Goal: Use online tool/utility: Use online tool/utility

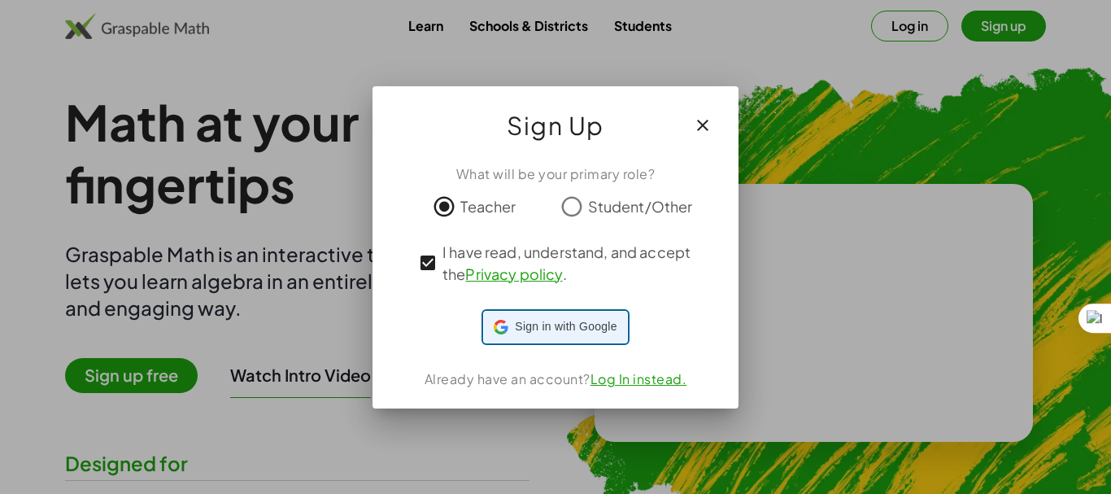
click at [549, 325] on span "Sign in with Google" at bounding box center [566, 326] width 102 height 17
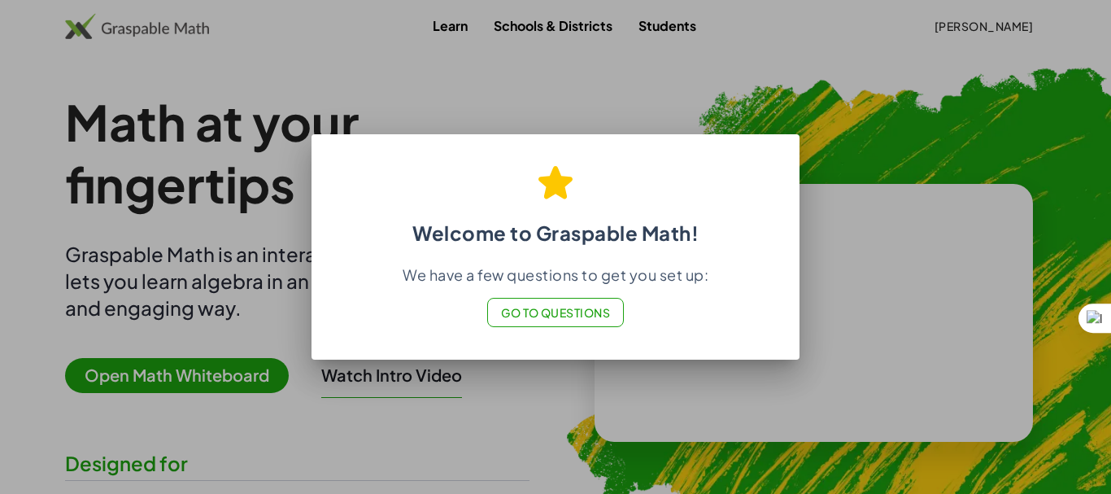
click at [563, 312] on span "Go to Questions" at bounding box center [556, 312] width 110 height 15
click at [559, 303] on button "Go to Questions" at bounding box center [555, 312] width 137 height 29
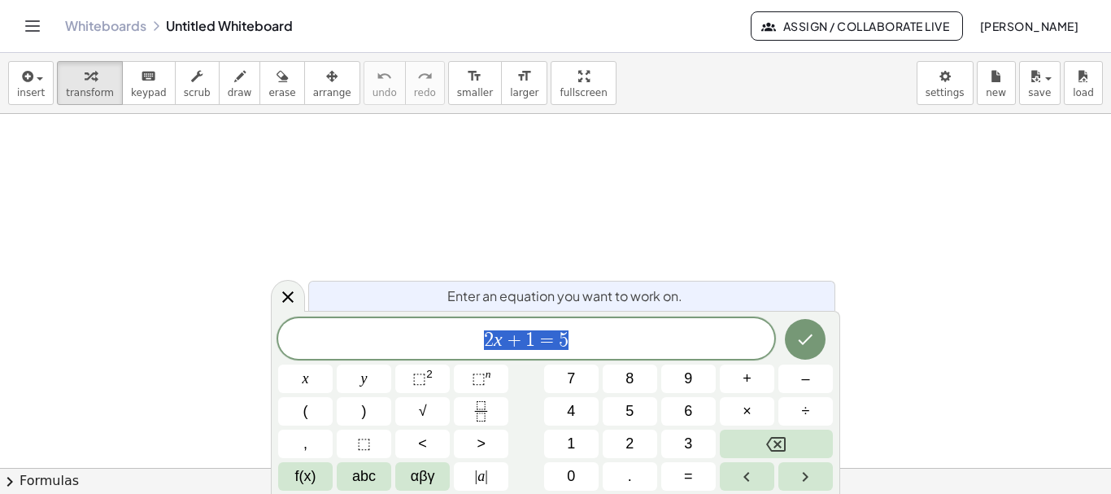
click at [56, 484] on button "chevron_right Formulas" at bounding box center [555, 481] width 1111 height 26
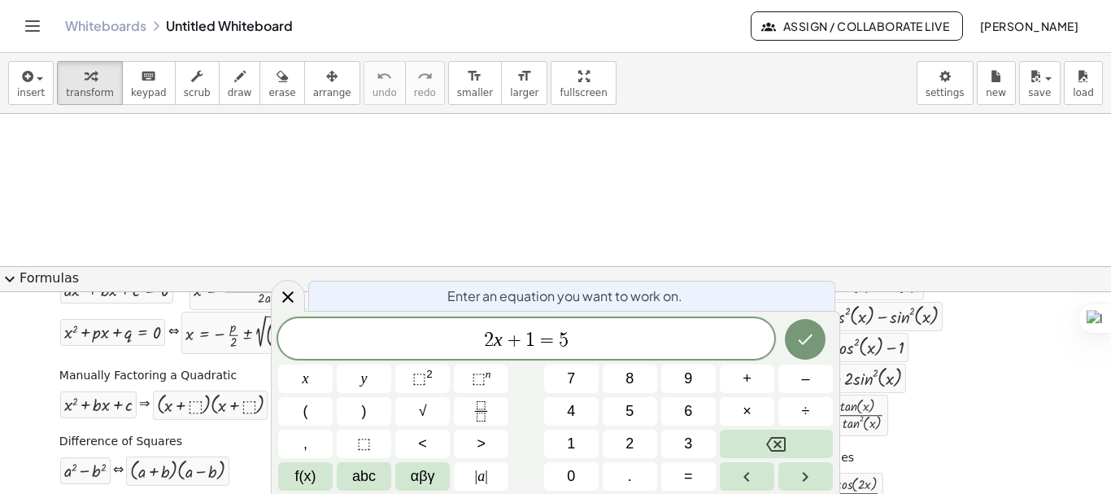
scroll to position [32, 0]
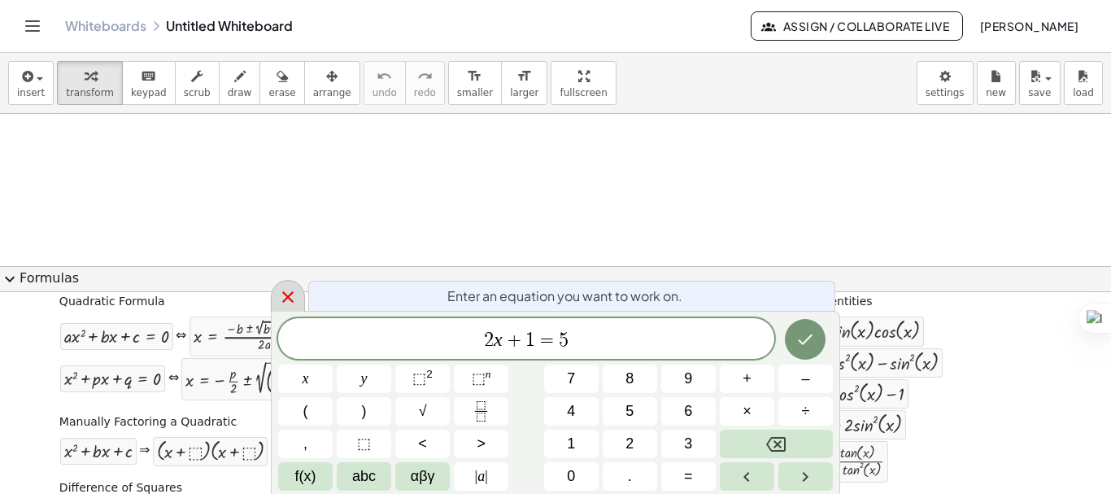
click at [281, 293] on icon at bounding box center [288, 297] width 20 height 20
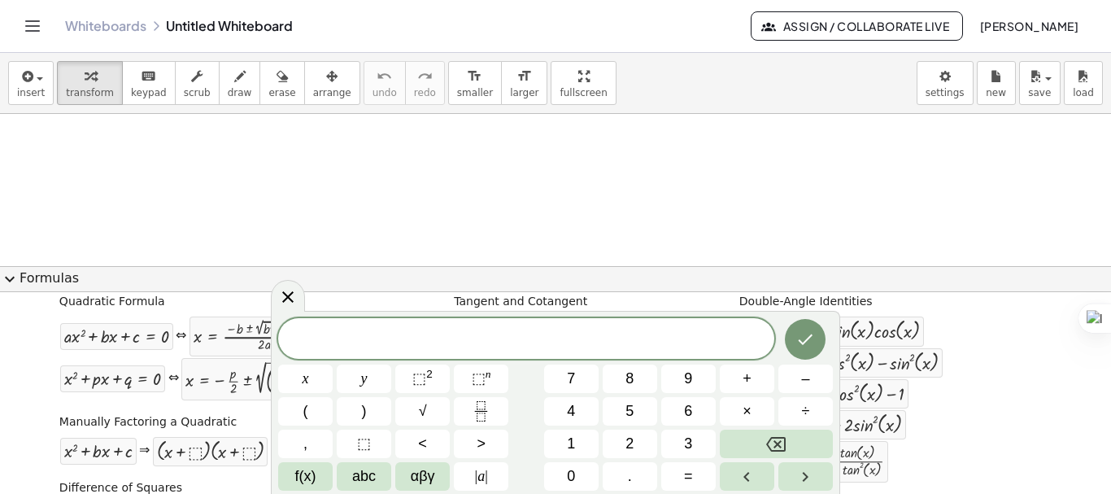
click at [22, 280] on button "expand_more Formulas" at bounding box center [555, 279] width 1111 height 26
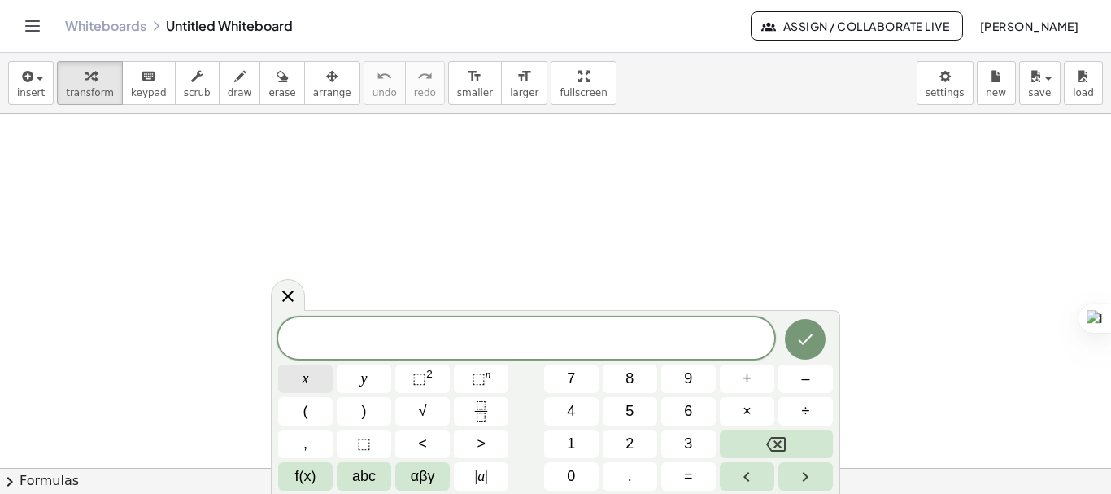
click at [315, 385] on button "x" at bounding box center [305, 378] width 55 height 28
click at [737, 373] on button "+" at bounding box center [747, 378] width 55 height 28
click at [572, 454] on span "1" at bounding box center [571, 444] width 8 height 22
click at [486, 402] on icon "Fraction" at bounding box center [481, 411] width 20 height 20
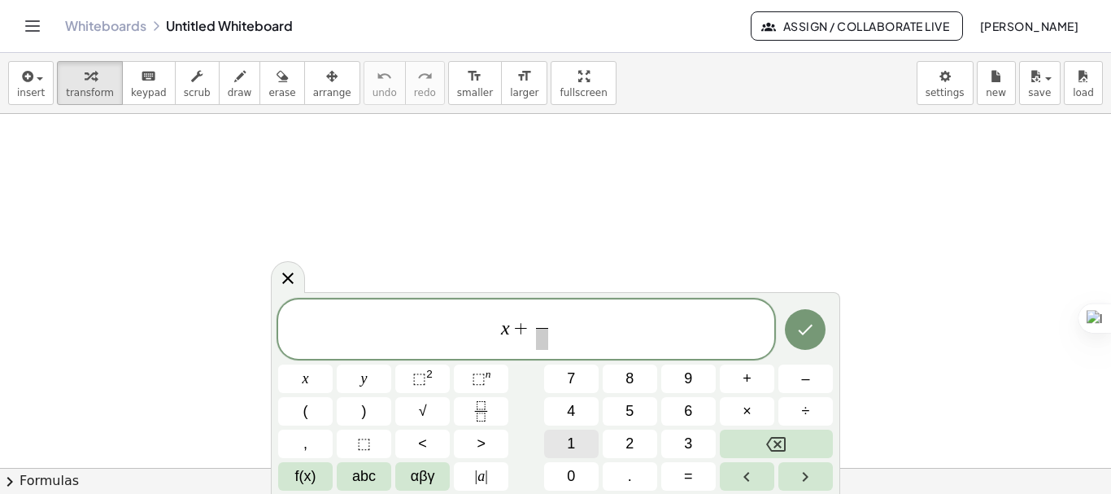
click at [577, 438] on button "1" at bounding box center [571, 444] width 55 height 28
click at [545, 339] on span "​" at bounding box center [542, 339] width 12 height 22
click at [325, 377] on button "x" at bounding box center [305, 378] width 55 height 28
click at [635, 319] on span "x + 1 x ​ ​" at bounding box center [526, 330] width 496 height 43
click at [680, 473] on button "=" at bounding box center [688, 476] width 55 height 28
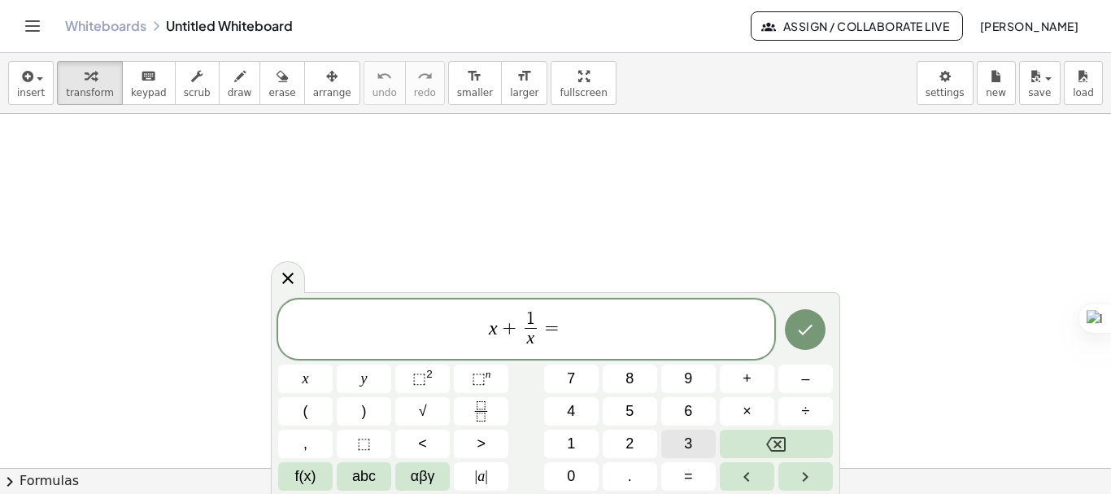
click at [680, 450] on button "3" at bounding box center [688, 444] width 55 height 28
click at [813, 334] on icon "Done" at bounding box center [806, 330] width 20 height 20
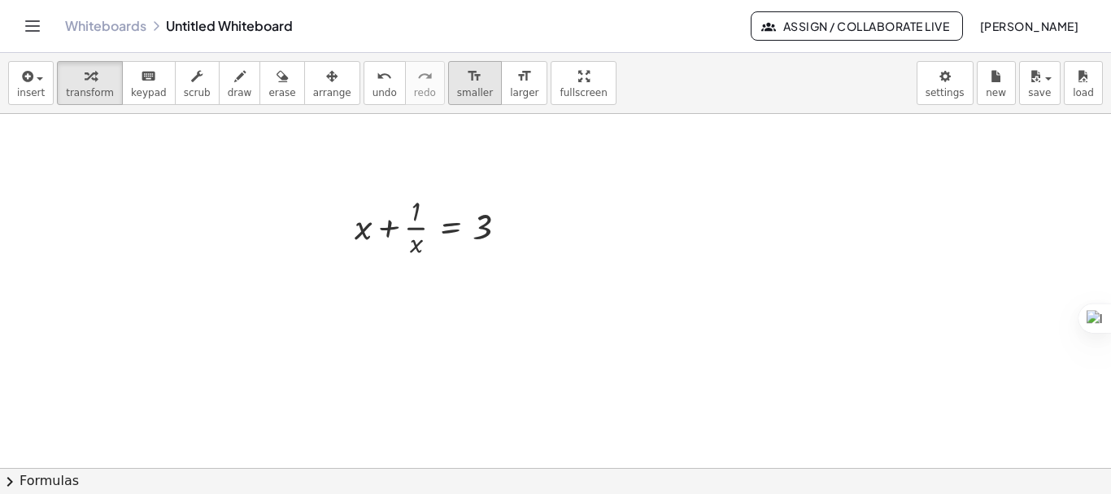
click at [457, 71] on div "format_size" at bounding box center [475, 76] width 36 height 20
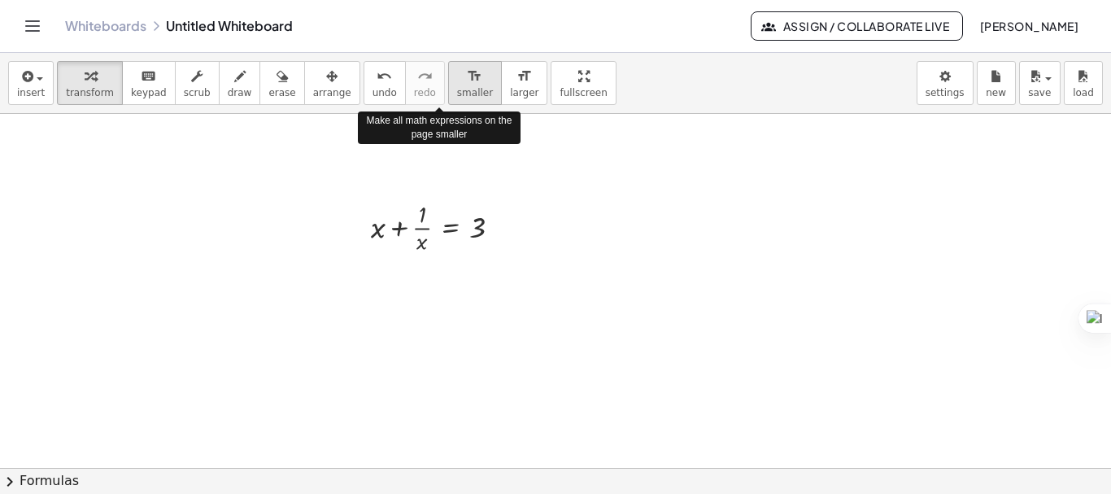
click at [457, 71] on div "format_size" at bounding box center [475, 76] width 36 height 20
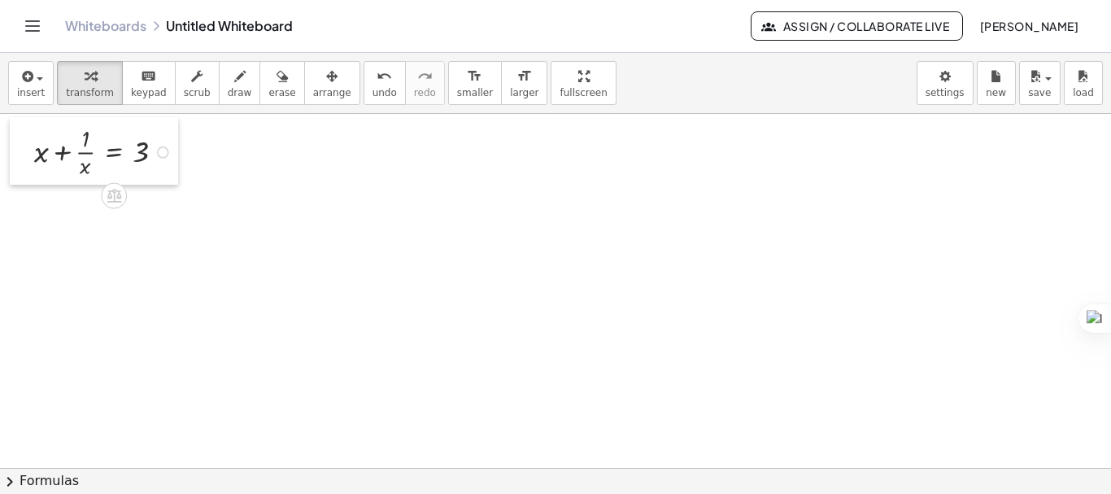
drag, startPoint x: 351, startPoint y: 206, endPoint x: 15, endPoint y: 130, distance: 345.2
click at [15, 130] on div at bounding box center [22, 151] width 24 height 68
click at [64, 154] on div at bounding box center [105, 150] width 159 height 59
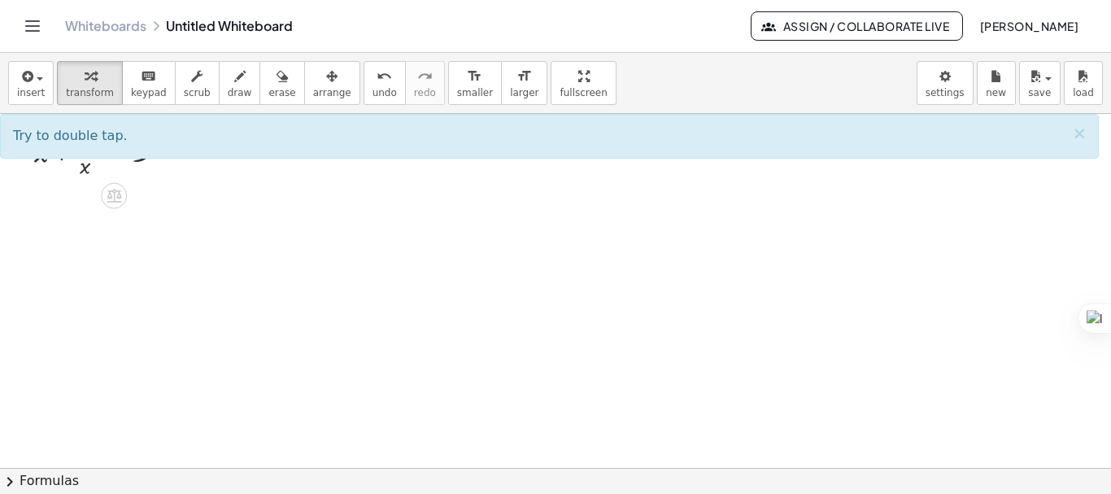
click at [65, 171] on div at bounding box center [105, 150] width 159 height 59
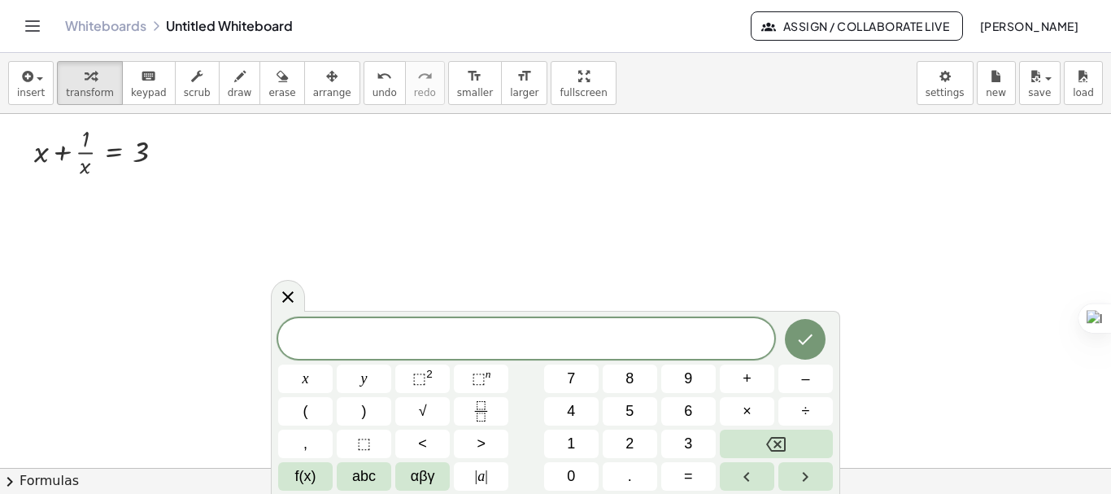
click at [285, 291] on icon at bounding box center [288, 297] width 20 height 20
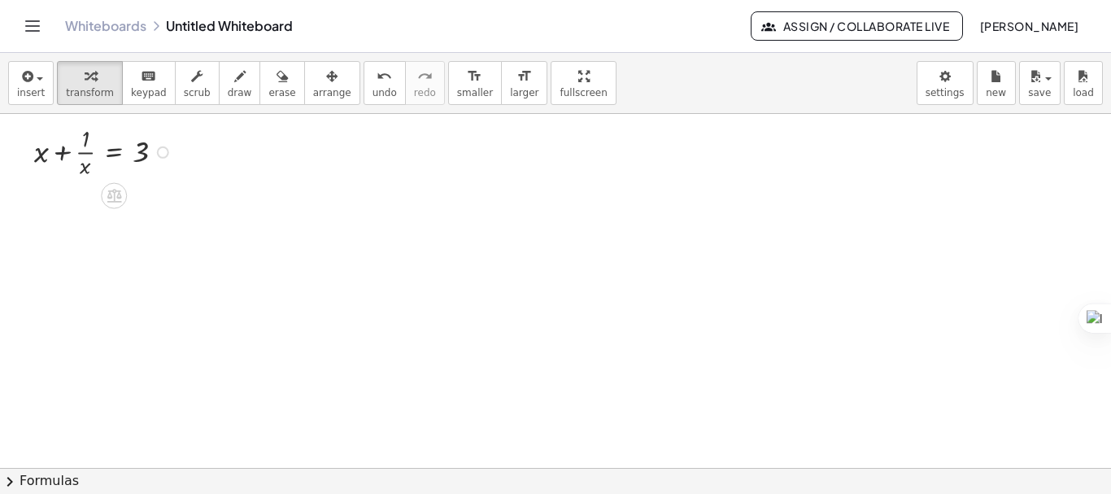
click at [63, 152] on div at bounding box center [105, 150] width 159 height 59
click at [49, 203] on div at bounding box center [104, 210] width 176 height 59
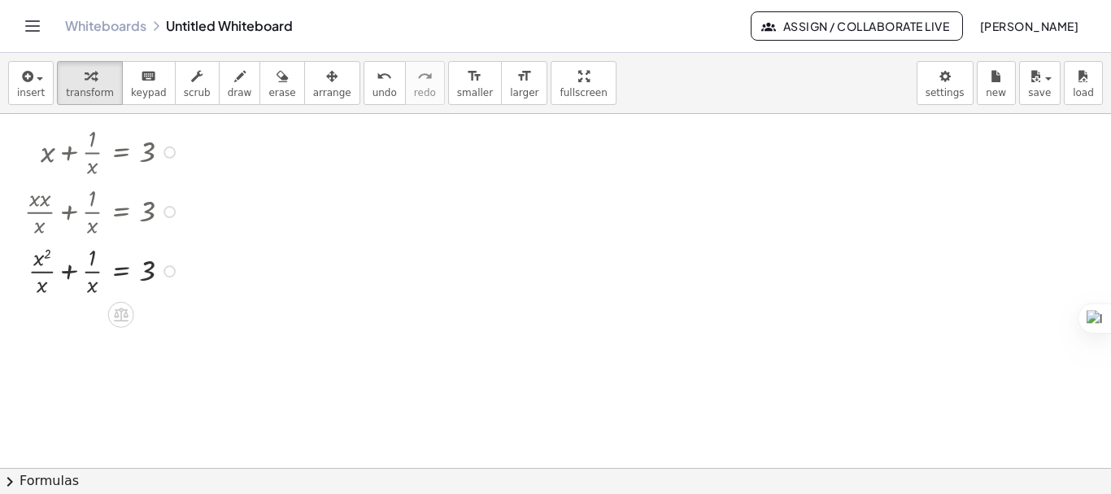
click at [72, 271] on div at bounding box center [104, 269] width 176 height 59
drag, startPoint x: 79, startPoint y: 345, endPoint x: 158, endPoint y: 329, distance: 80.6
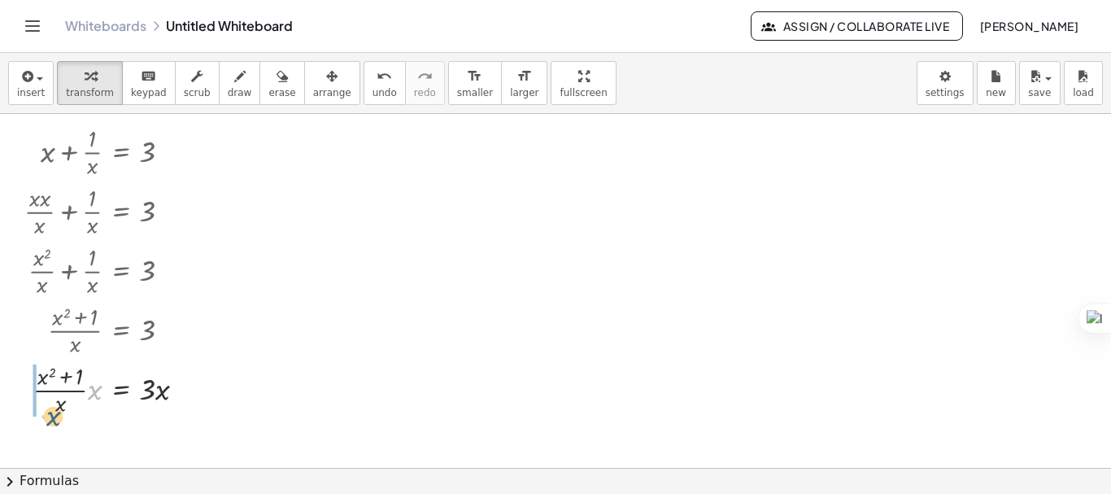
drag, startPoint x: 98, startPoint y: 386, endPoint x: 55, endPoint y: 413, distance: 50.8
click at [55, 413] on div at bounding box center [111, 388] width 190 height 59
drag, startPoint x: 45, startPoint y: 395, endPoint x: 81, endPoint y: 409, distance: 38.4
click at [155, 443] on div at bounding box center [111, 438] width 190 height 41
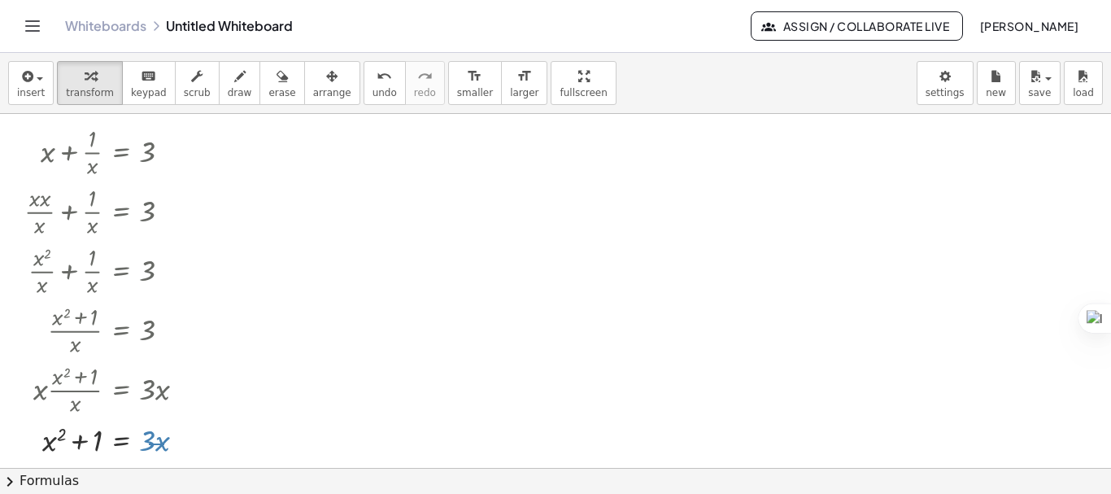
drag, startPoint x: 164, startPoint y: 445, endPoint x: 149, endPoint y: 443, distance: 15.5
drag, startPoint x: 149, startPoint y: 443, endPoint x: 64, endPoint y: 443, distance: 84.6
click at [64, 443] on div at bounding box center [111, 438] width 190 height 41
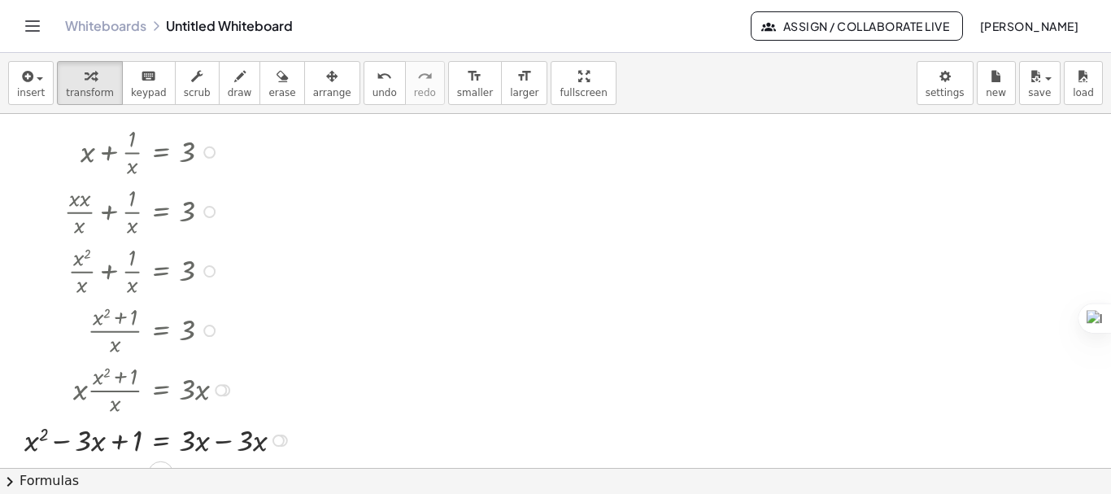
click at [223, 441] on div at bounding box center [160, 438] width 288 height 41
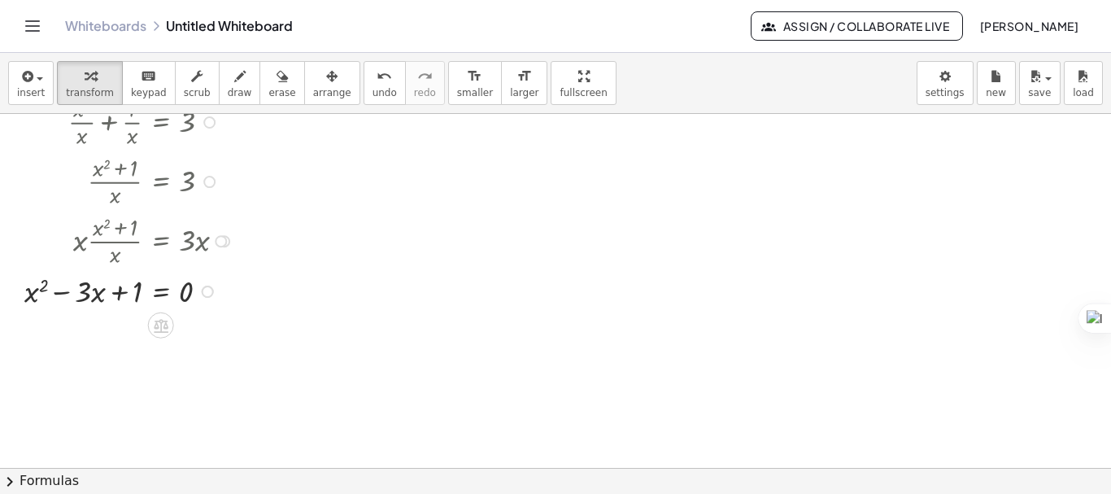
scroll to position [163, 0]
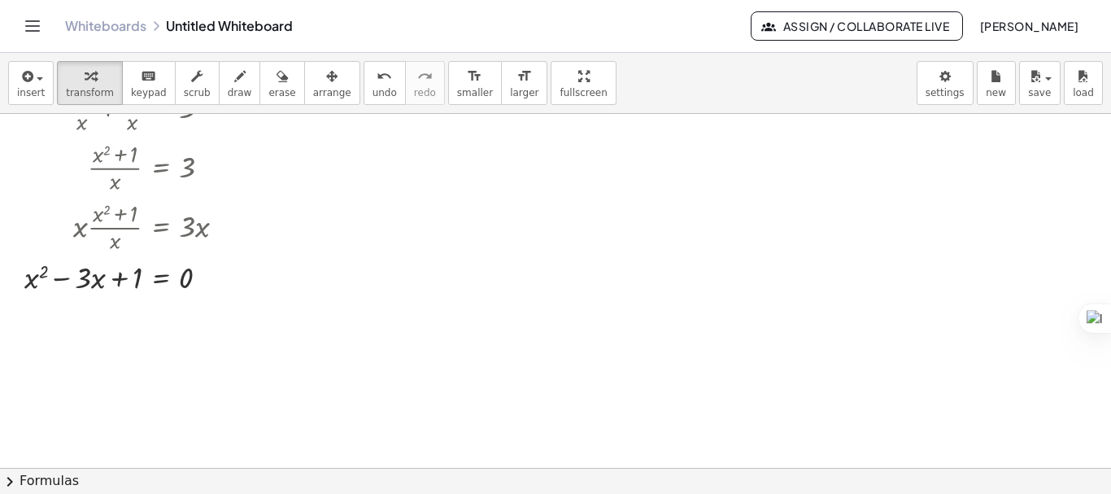
click at [50, 478] on button "chevron_right Formulas" at bounding box center [555, 481] width 1111 height 26
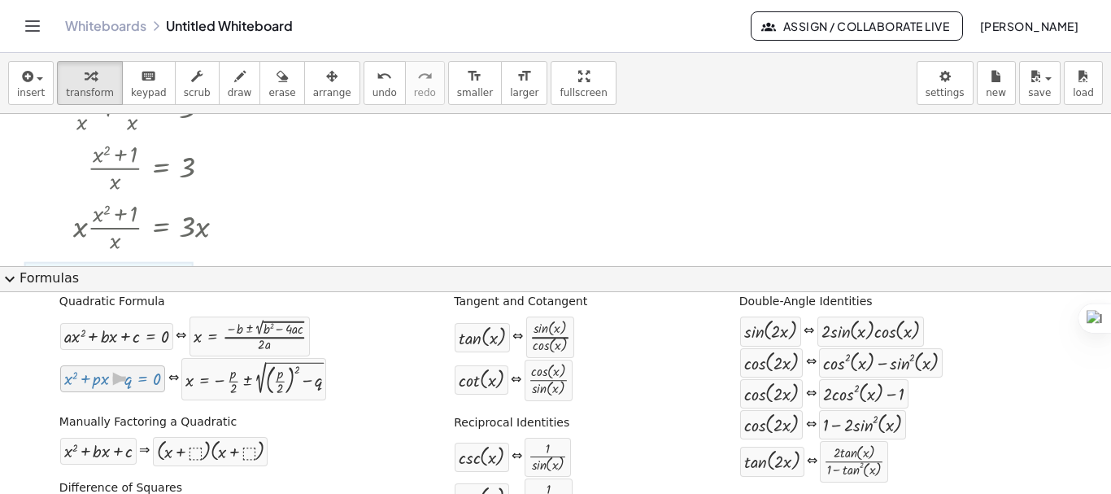
click at [99, 383] on div at bounding box center [112, 378] width 97 height 19
drag, startPoint x: 99, startPoint y: 383, endPoint x: 306, endPoint y: 231, distance: 256.6
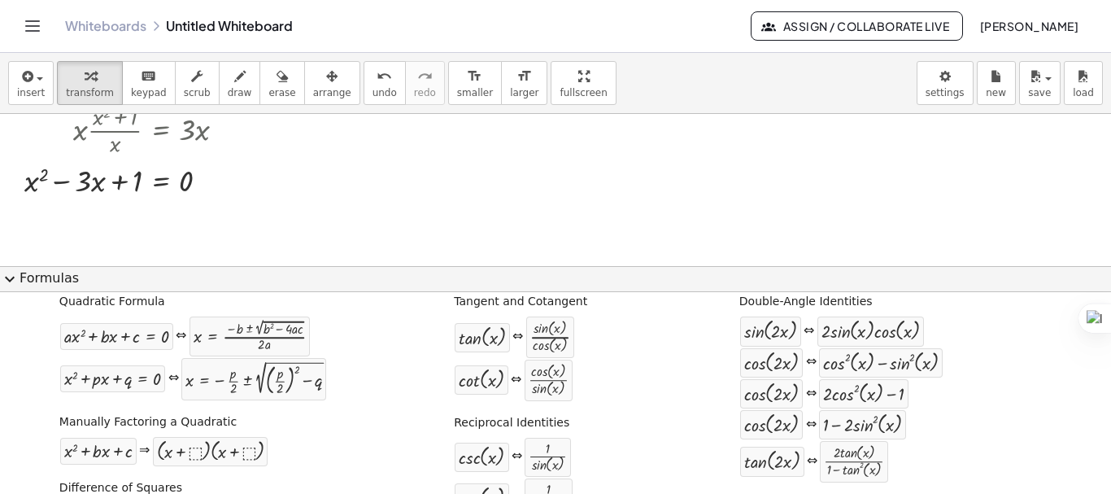
scroll to position [276, 0]
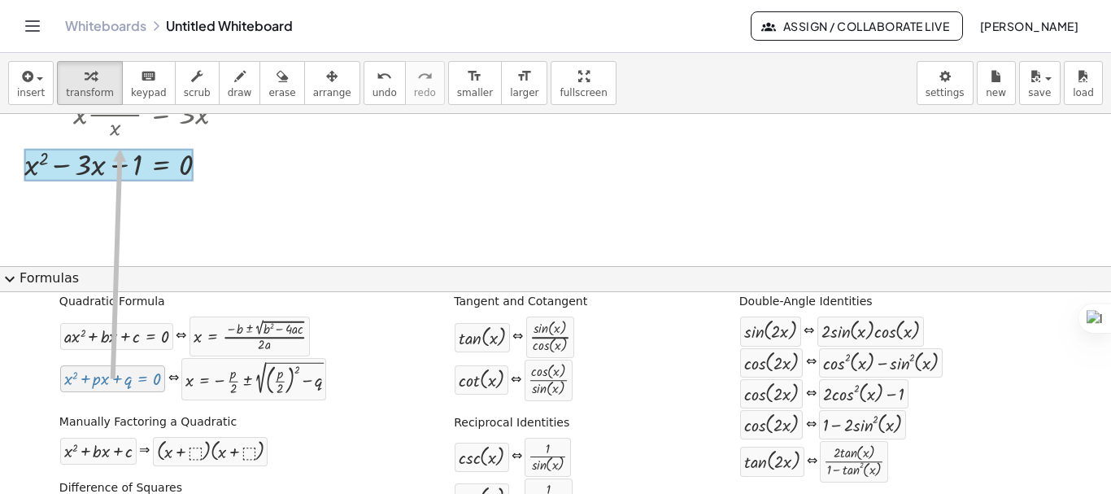
drag, startPoint x: 111, startPoint y: 376, endPoint x: 116, endPoint y: 149, distance: 227.0
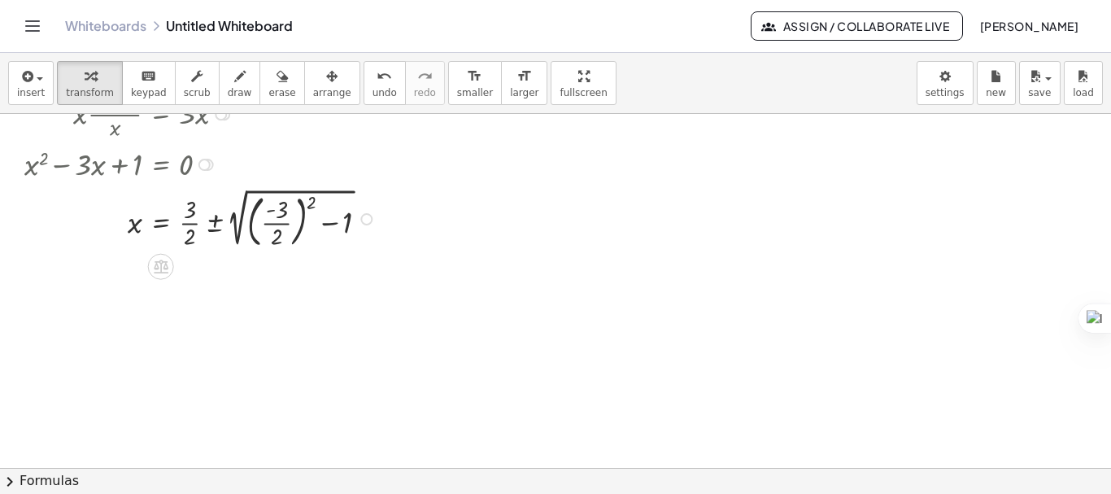
click at [311, 199] on div at bounding box center [202, 218] width 373 height 68
drag, startPoint x: 314, startPoint y: 203, endPoint x: 285, endPoint y: 226, distance: 37.1
click at [285, 226] on div at bounding box center [202, 218] width 373 height 68
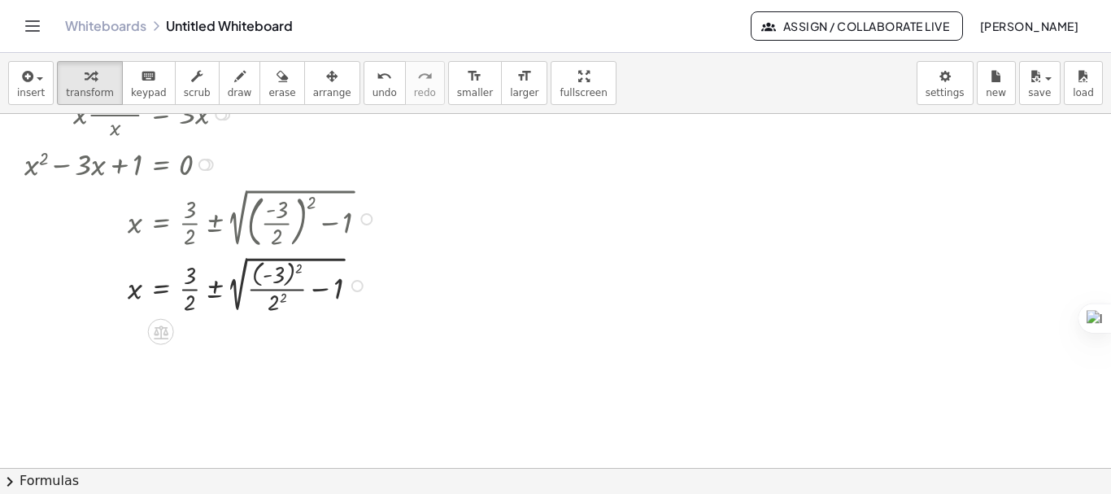
click at [298, 268] on div at bounding box center [202, 284] width 373 height 66
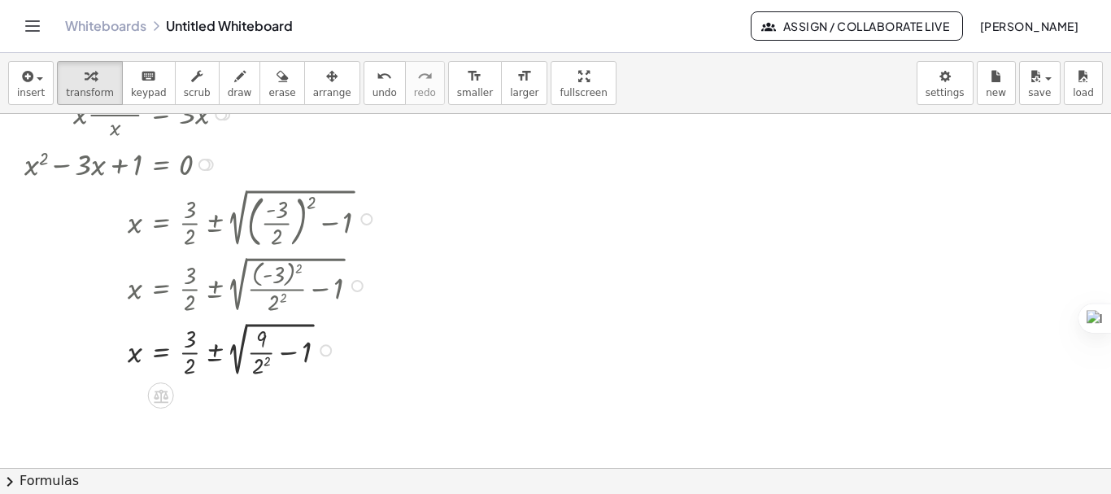
click at [266, 359] on div at bounding box center [202, 348] width 373 height 63
click at [282, 351] on div at bounding box center [202, 348] width 373 height 63
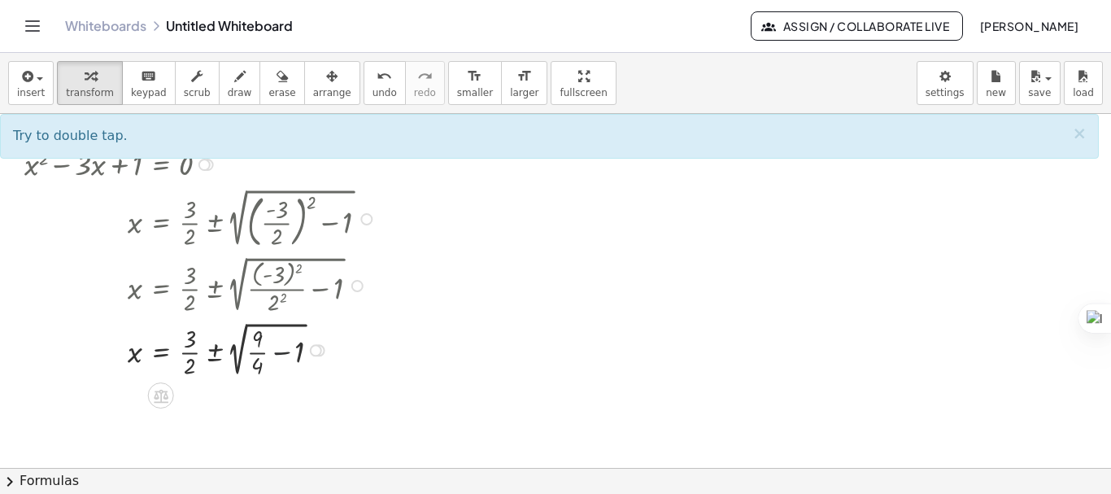
click at [282, 351] on div at bounding box center [202, 348] width 373 height 63
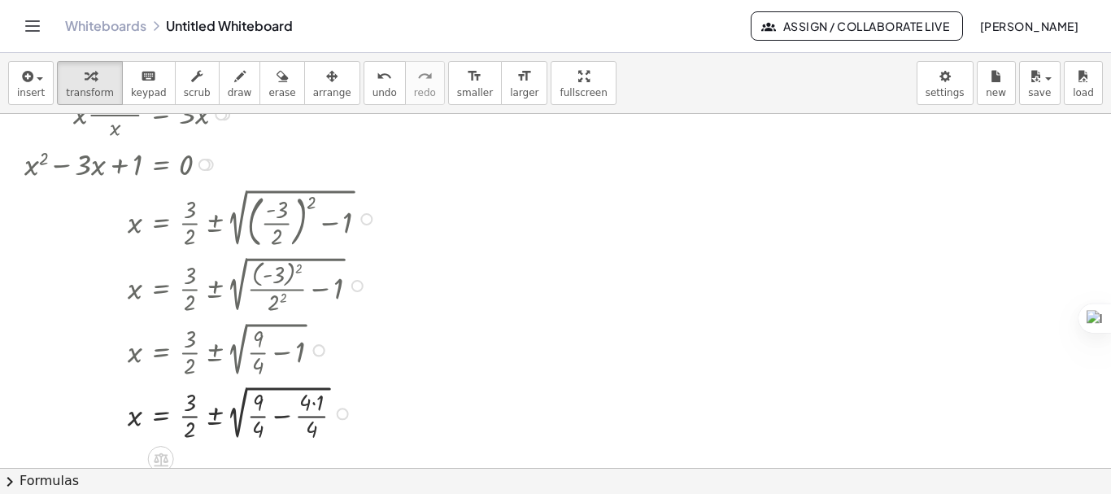
click at [313, 398] on div at bounding box center [202, 412] width 373 height 63
click at [286, 415] on div at bounding box center [202, 412] width 373 height 63
click at [243, 414] on div at bounding box center [202, 412] width 373 height 63
click at [239, 419] on div at bounding box center [202, 412] width 373 height 63
click at [256, 430] on div at bounding box center [202, 412] width 373 height 63
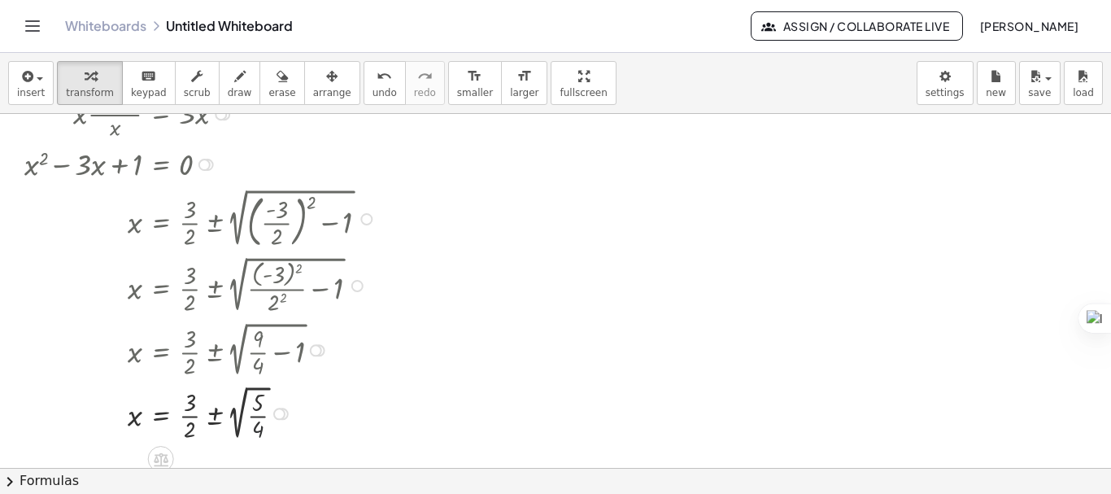
click at [256, 430] on div at bounding box center [202, 412] width 373 height 63
drag, startPoint x: 238, startPoint y: 408, endPoint x: 247, endPoint y: 408, distance: 9.8
click at [247, 408] on div at bounding box center [189, 412] width 347 height 63
click at [138, 95] on span "keypad" at bounding box center [149, 92] width 36 height 11
click at [246, 400] on div at bounding box center [189, 412] width 347 height 63
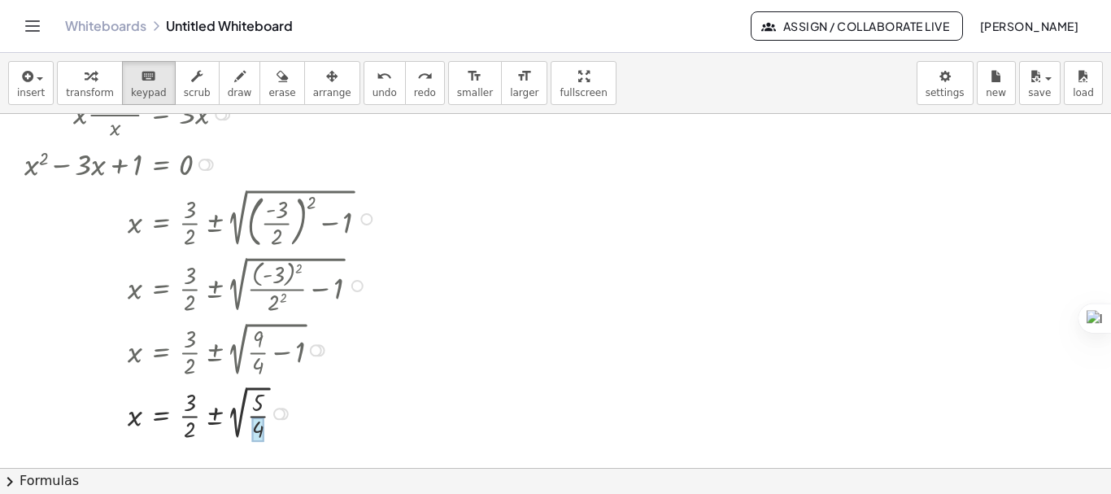
drag, startPoint x: 238, startPoint y: 408, endPoint x: 255, endPoint y: 423, distance: 23.1
click at [161, 414] on div "x = + · 3 · 2 ± 2 √ ( · 5 · 4 )" at bounding box center [161, 414] width 0 height 0
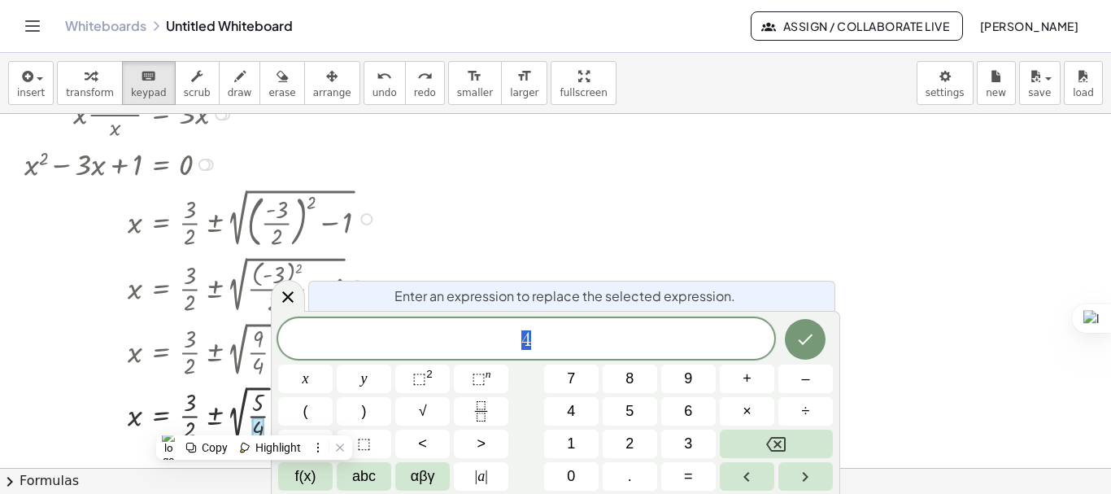
click at [947, 250] on div at bounding box center [555, 244] width 1111 height 813
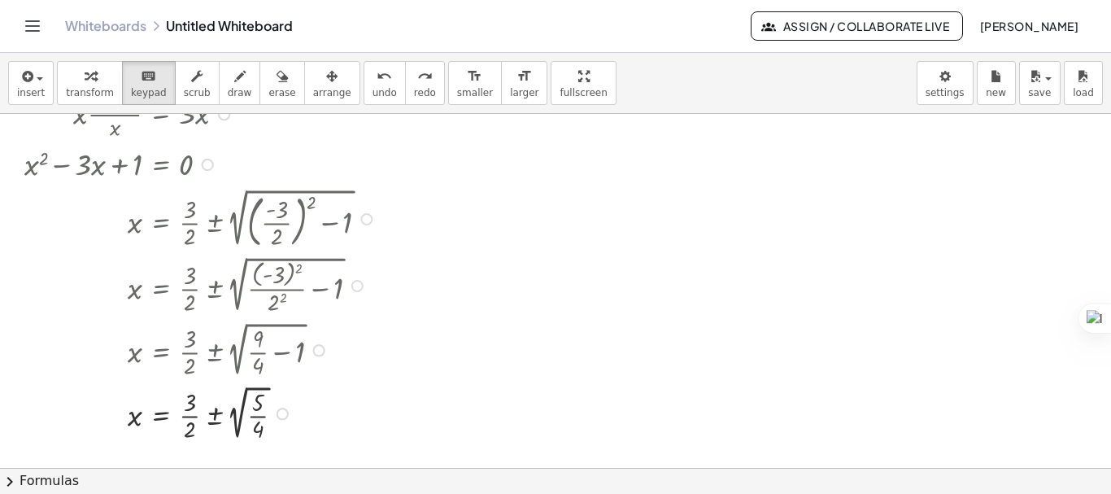
drag, startPoint x: 233, startPoint y: 417, endPoint x: 265, endPoint y: 413, distance: 32.7
click at [265, 413] on div at bounding box center [189, 412] width 347 height 63
drag, startPoint x: 234, startPoint y: 413, endPoint x: 256, endPoint y: 420, distance: 22.9
click at [161, 414] on div "x = + · 3 · 2 ± 2 √ ( · 5 · 4 )" at bounding box center [161, 414] width 0 height 0
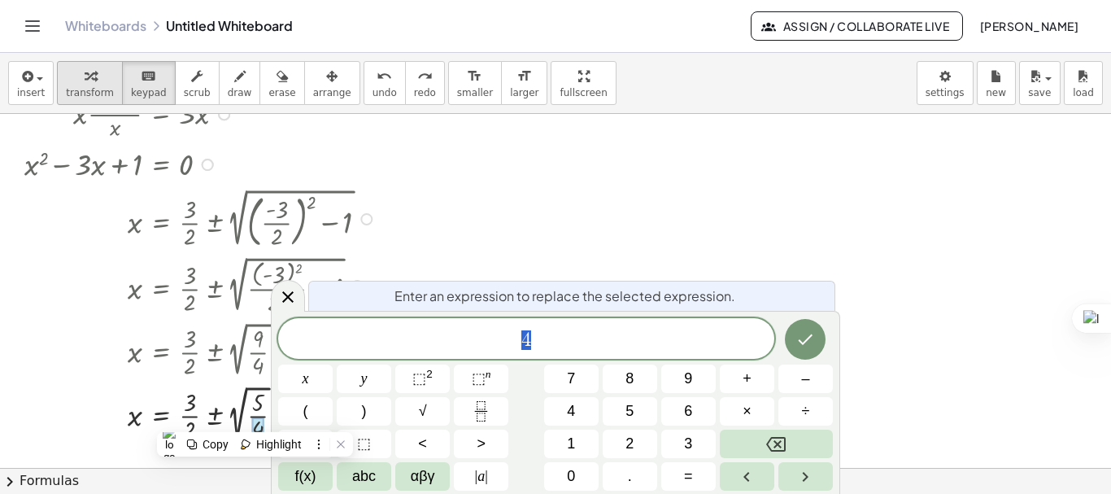
click at [95, 97] on span "transform" at bounding box center [90, 92] width 48 height 11
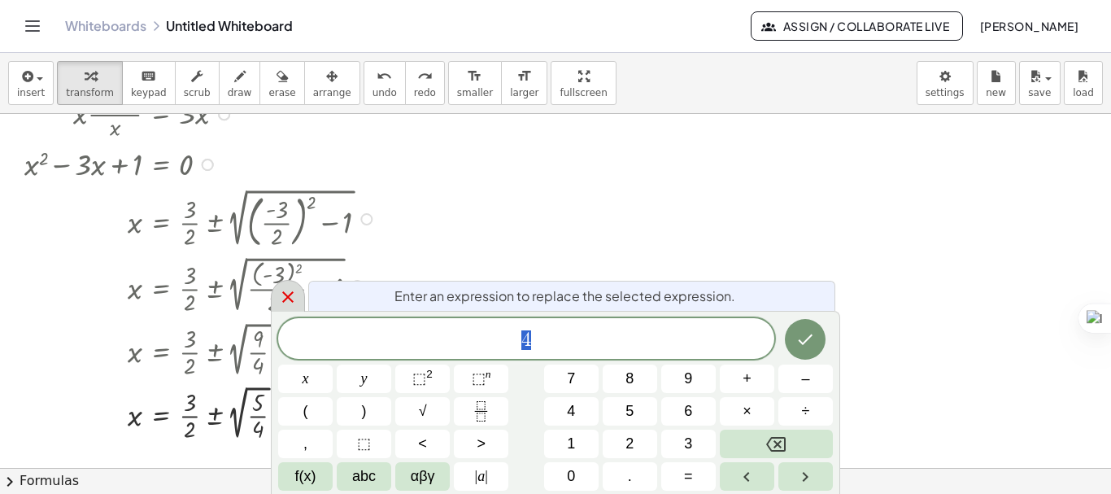
click at [286, 294] on icon at bounding box center [287, 296] width 11 height 11
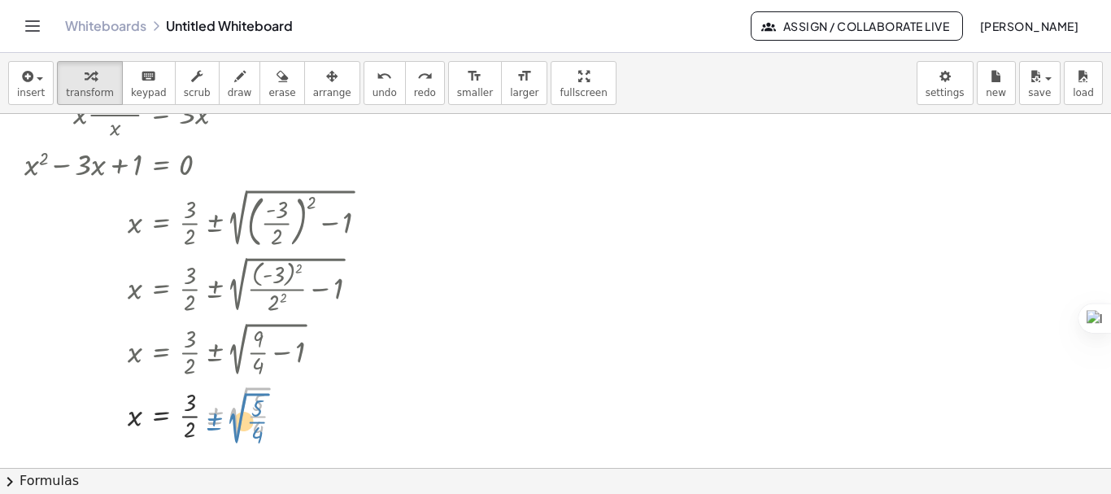
click at [237, 429] on div at bounding box center [189, 412] width 347 height 63
drag, startPoint x: 260, startPoint y: 428, endPoint x: 229, endPoint y: 422, distance: 31.4
click at [229, 422] on div at bounding box center [189, 412] width 347 height 63
click at [240, 429] on div at bounding box center [202, 412] width 373 height 63
click at [214, 417] on div at bounding box center [202, 412] width 373 height 61
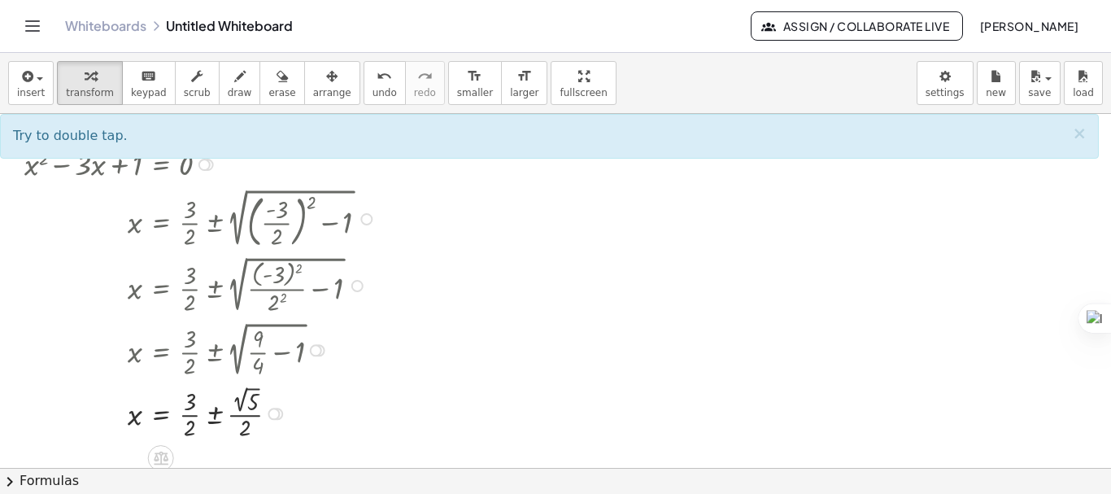
click at [214, 417] on div at bounding box center [202, 412] width 373 height 61
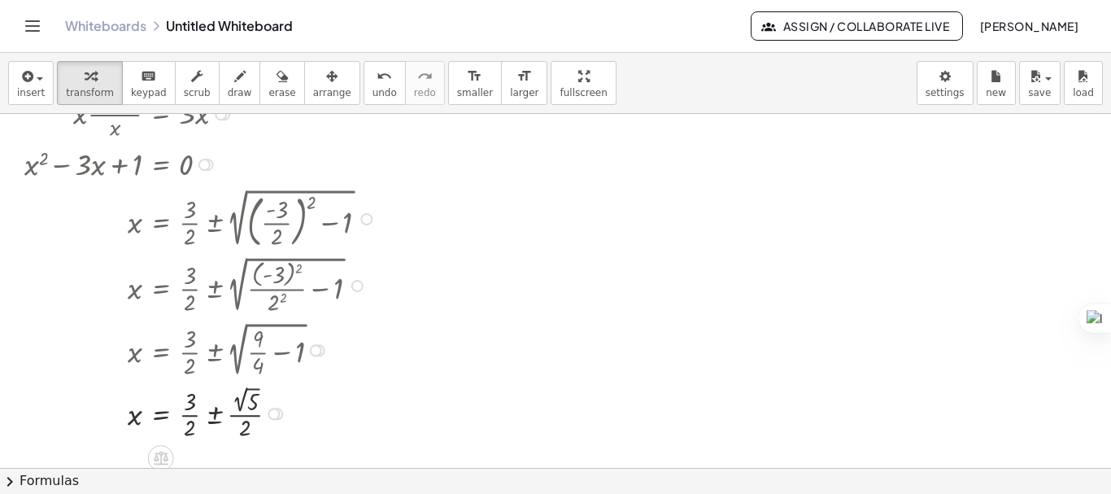
click at [214, 417] on div at bounding box center [202, 412] width 373 height 61
click at [215, 417] on div at bounding box center [202, 412] width 373 height 61
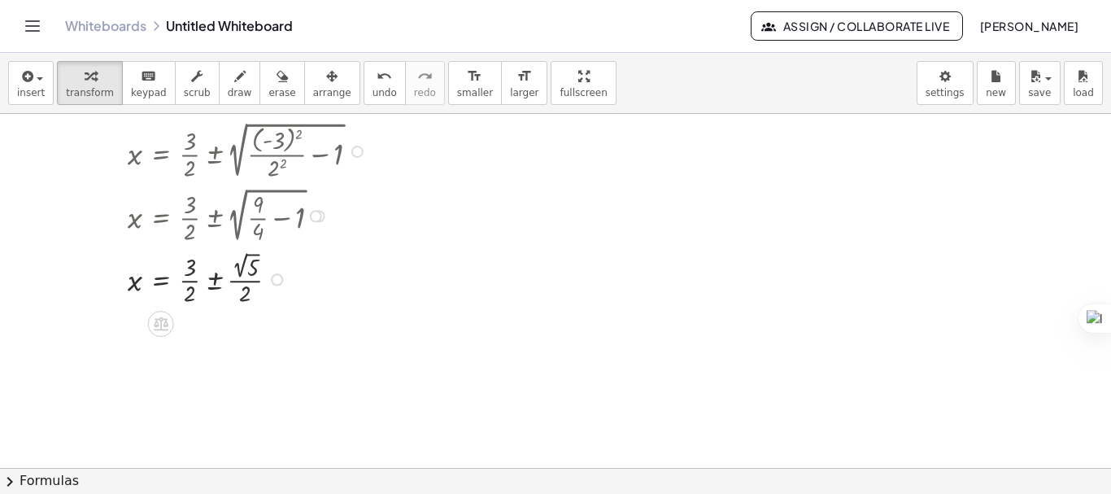
scroll to position [411, 0]
click at [217, 278] on div at bounding box center [202, 276] width 373 height 61
click at [217, 287] on div at bounding box center [202, 276] width 373 height 61
click at [216, 281] on div at bounding box center [202, 276] width 373 height 61
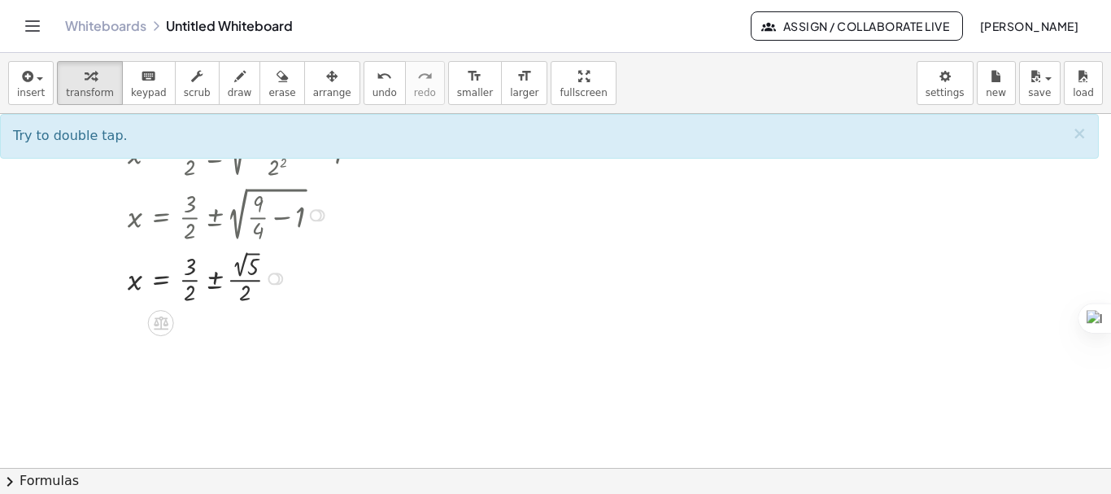
click at [216, 281] on div at bounding box center [202, 276] width 373 height 61
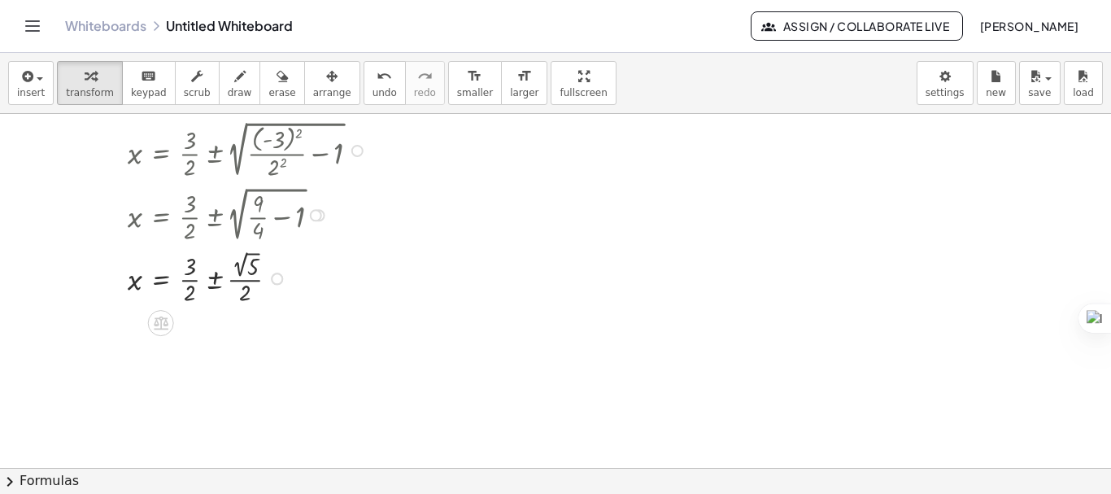
click at [216, 281] on div at bounding box center [202, 276] width 373 height 61
drag, startPoint x: 213, startPoint y: 277, endPoint x: 190, endPoint y: 268, distance: 25.2
click at [190, 268] on div at bounding box center [202, 276] width 373 height 61
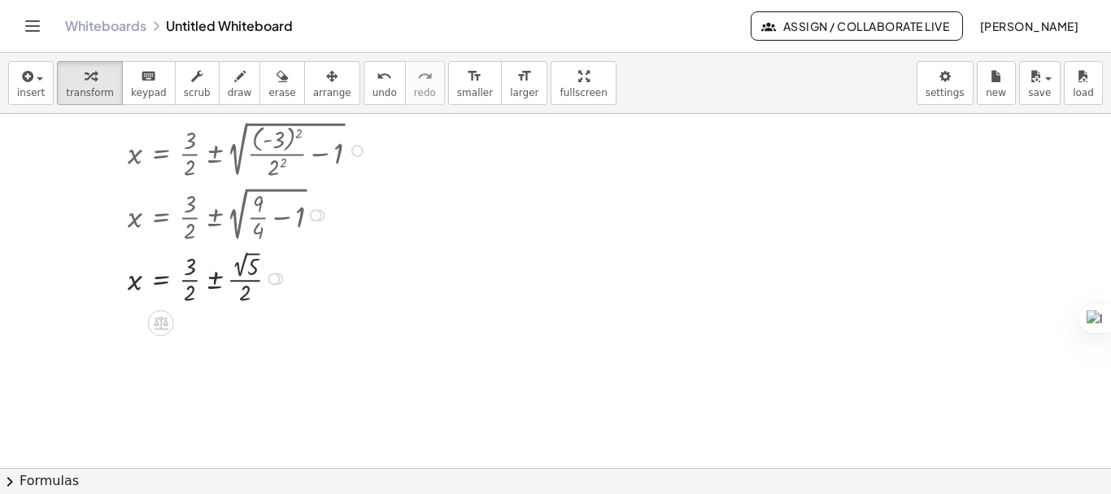
click at [224, 281] on div at bounding box center [202, 276] width 373 height 61
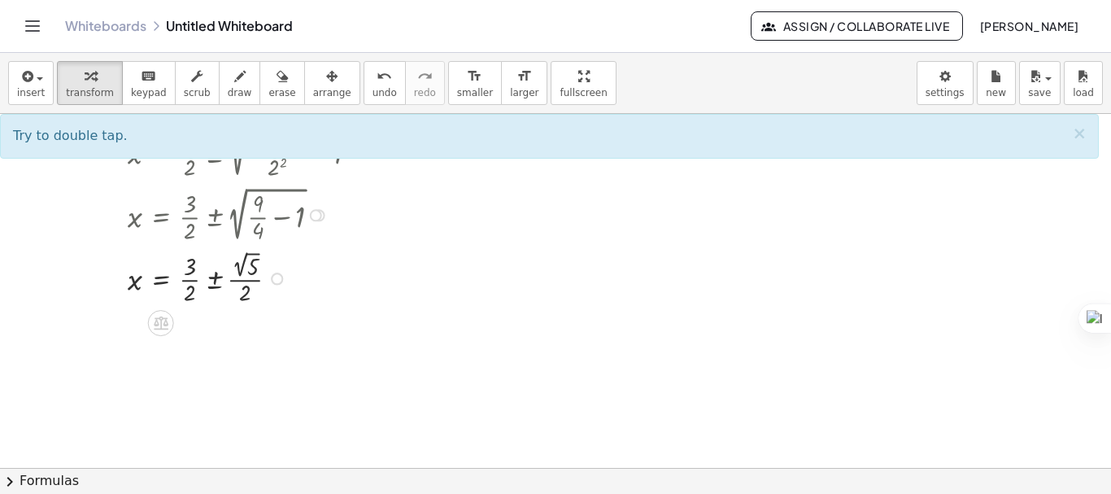
click at [224, 281] on div at bounding box center [202, 276] width 373 height 61
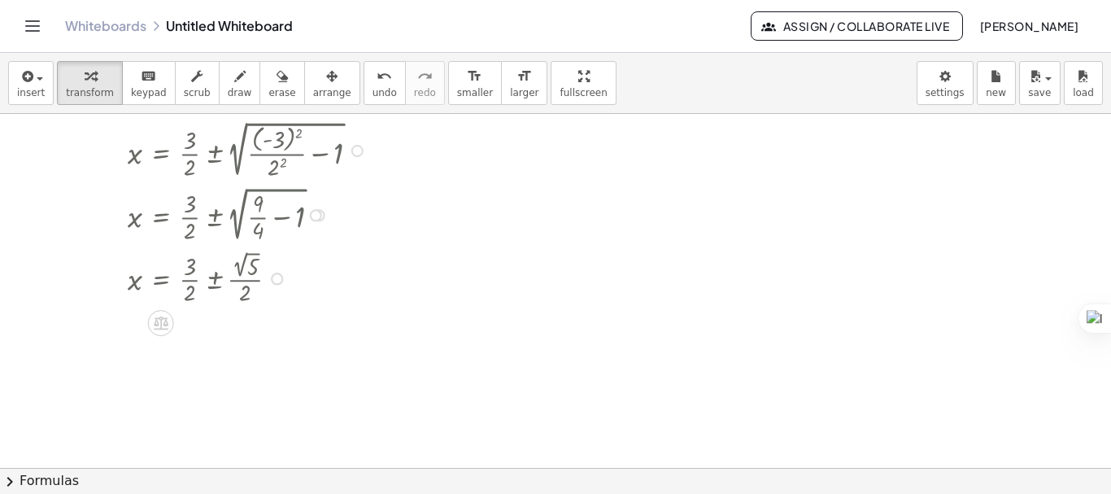
click at [224, 281] on div at bounding box center [202, 276] width 373 height 61
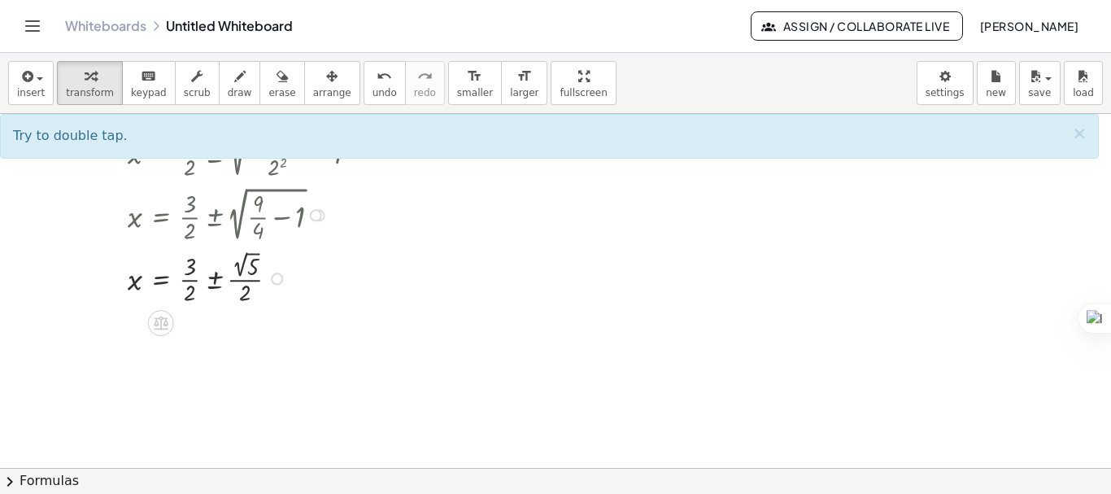
click at [213, 281] on div at bounding box center [202, 276] width 373 height 61
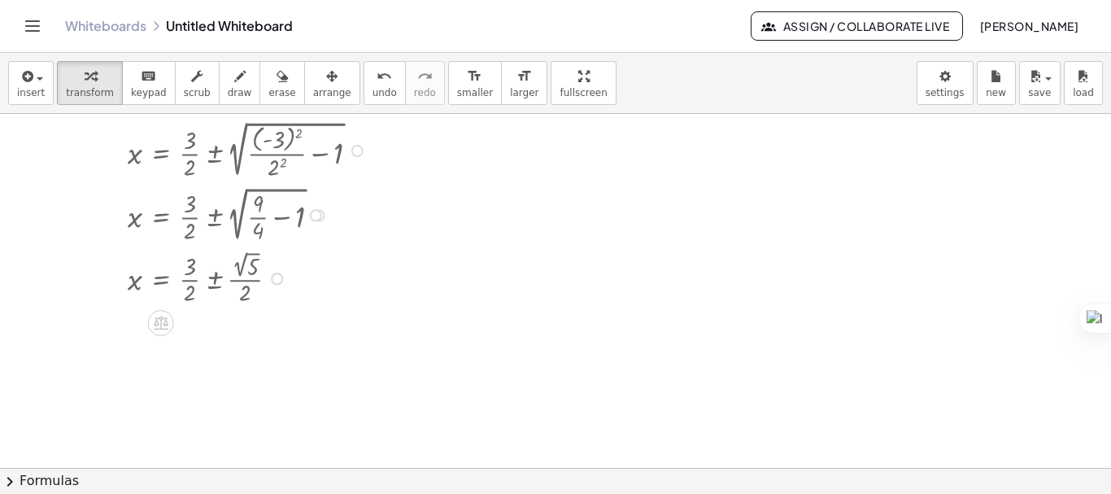
click at [213, 281] on div at bounding box center [202, 276] width 373 height 61
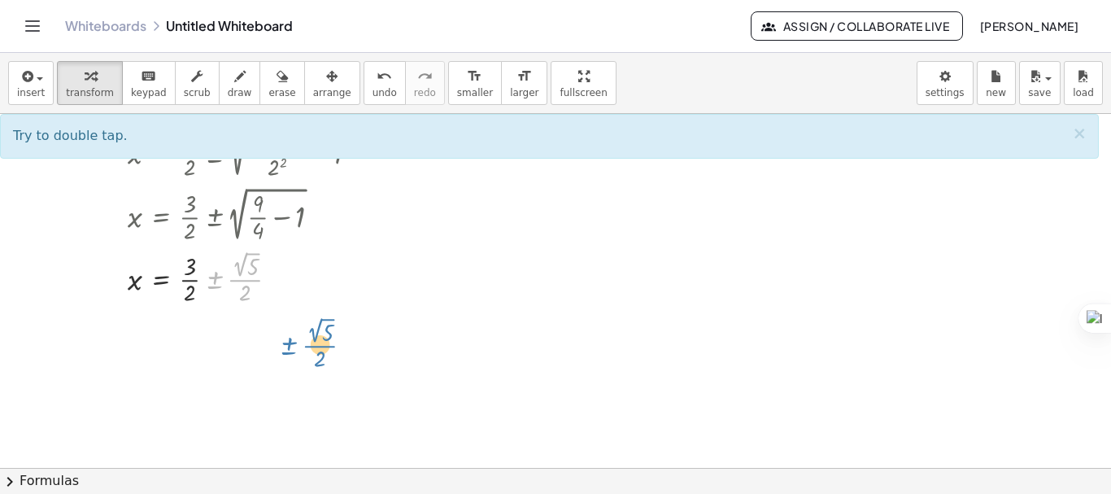
drag, startPoint x: 215, startPoint y: 286, endPoint x: 290, endPoint y: 351, distance: 99.7
click at [290, 351] on div "+ x + · 1 · x = 3 + · x · x · x + · 1 · x = 3 + · x 2 · x + · 1 · x = 3 · ( + x…" at bounding box center [555, 109] width 1111 height 813
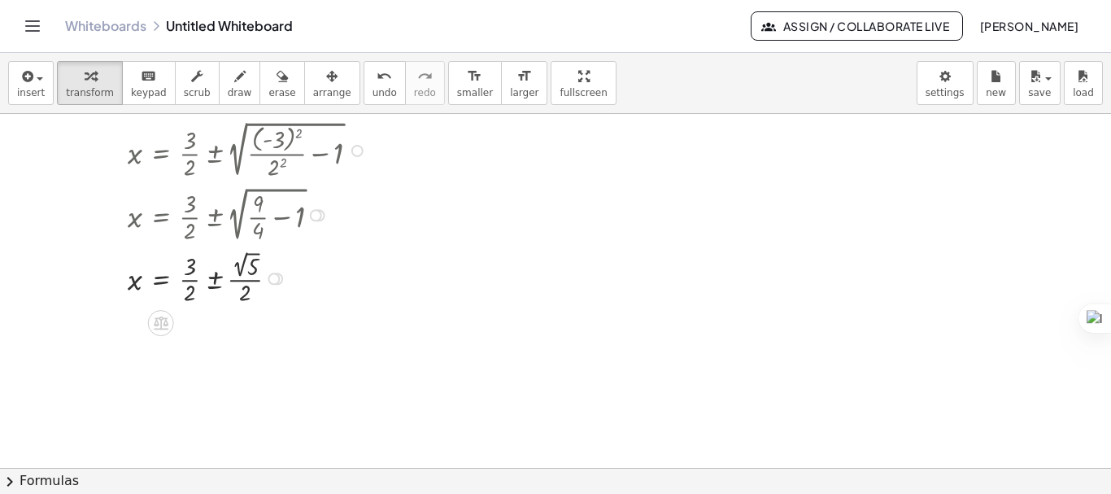
click at [220, 279] on div at bounding box center [202, 276] width 373 height 61
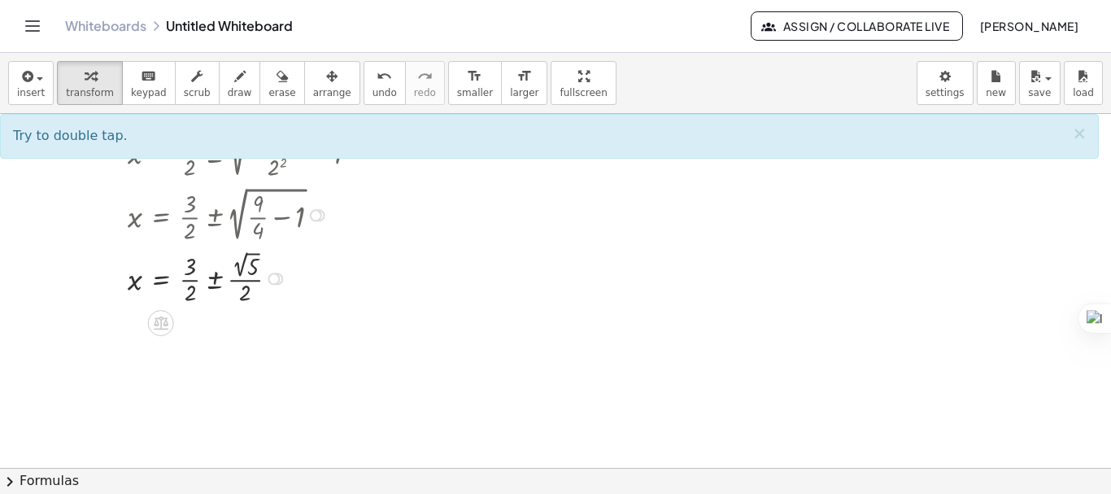
click at [220, 279] on div at bounding box center [202, 276] width 373 height 61
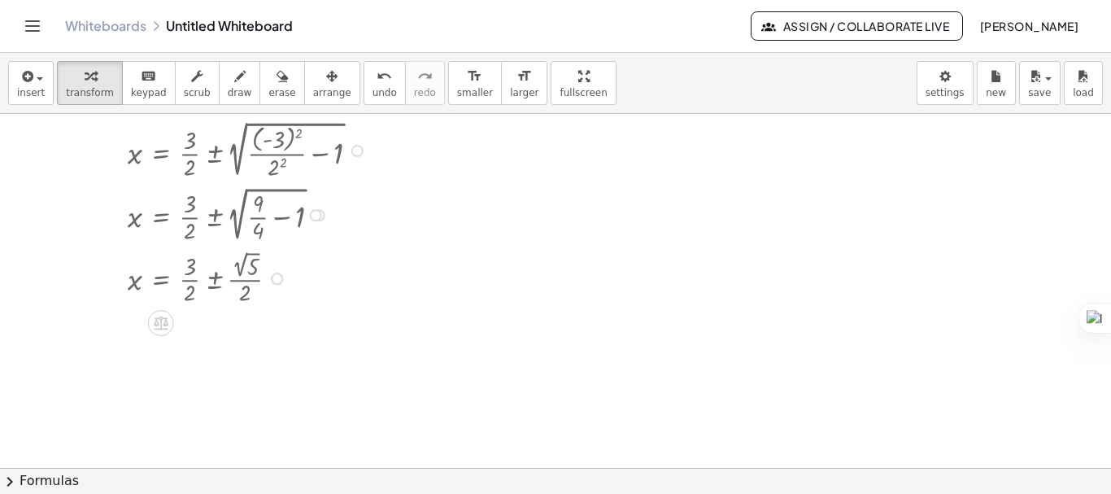
click at [220, 279] on div at bounding box center [202, 276] width 373 height 61
